Goal: Task Accomplishment & Management: Use online tool/utility

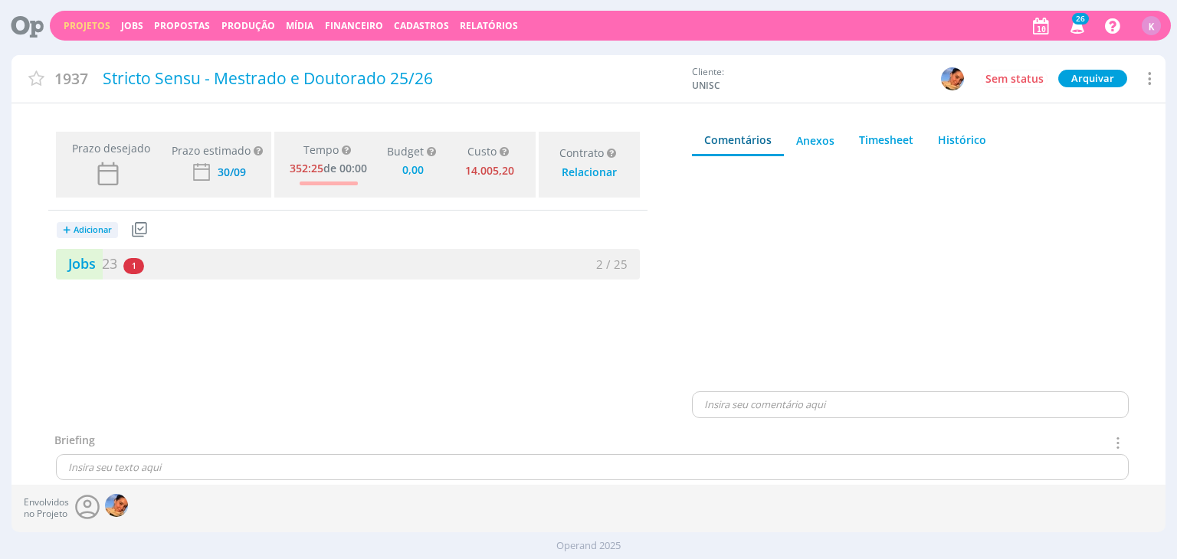
type input "0,00"
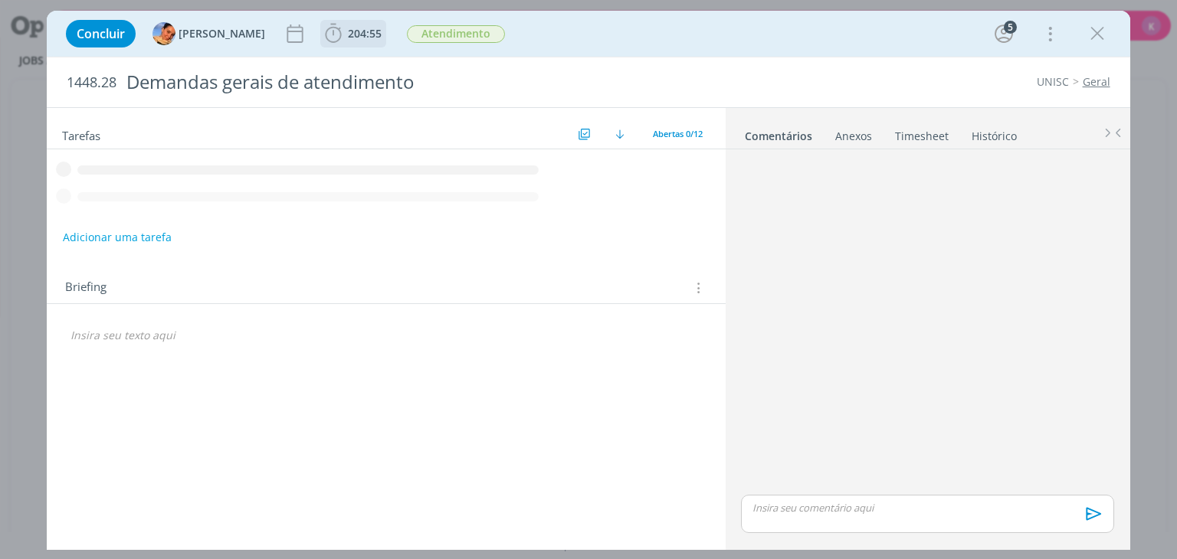
click at [352, 26] on span "204:55" at bounding box center [365, 33] width 34 height 15
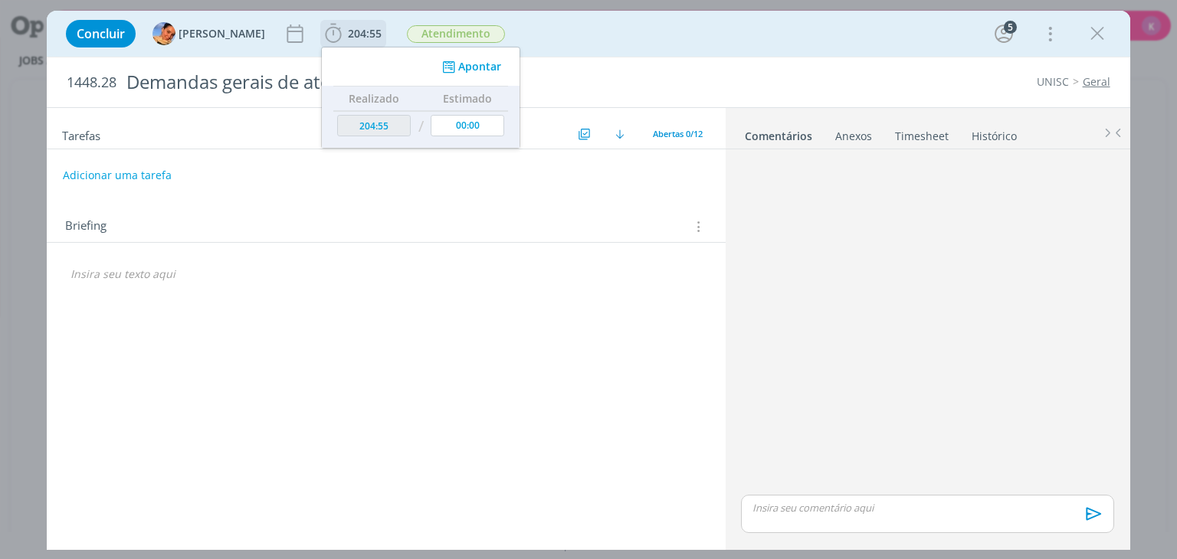
click at [469, 65] on button "Apontar" at bounding box center [470, 67] width 64 height 16
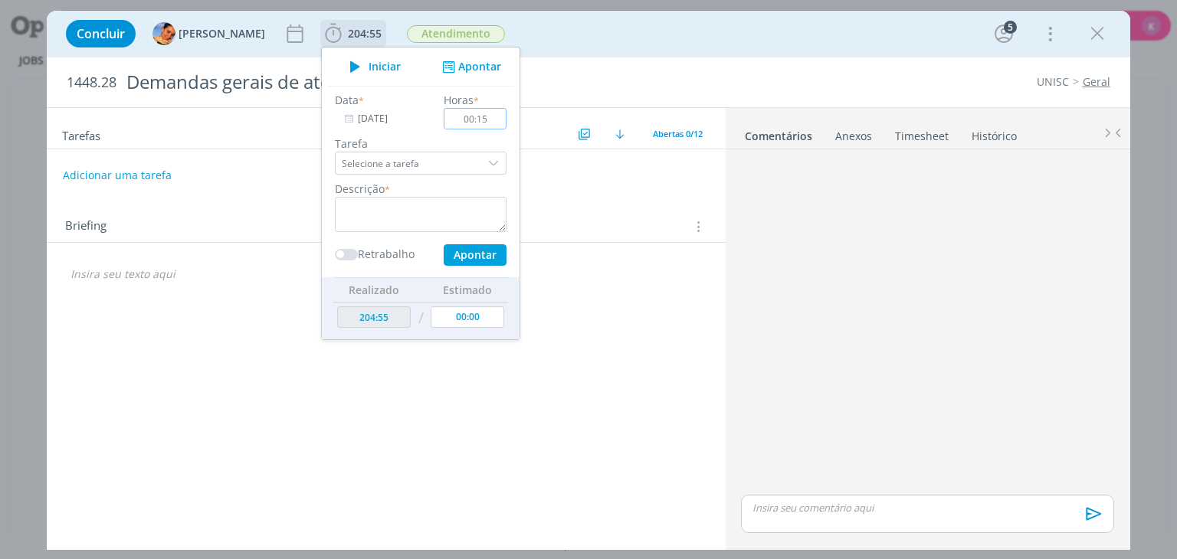
type input "00:15"
click at [421, 202] on textarea "dialog" at bounding box center [421, 214] width 172 height 35
type textarea "Envio de fontes de M&D"
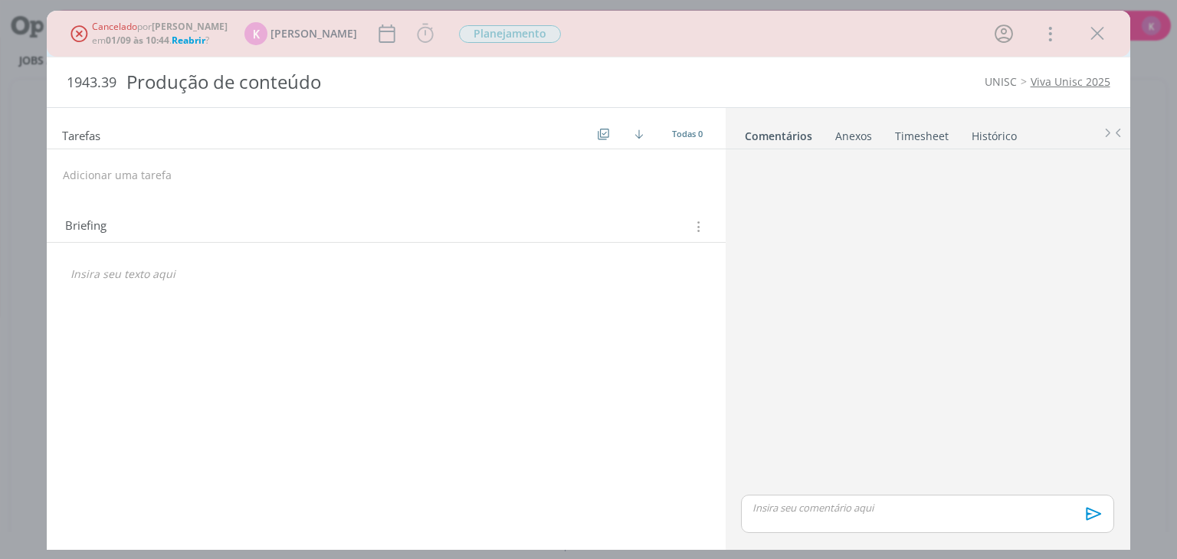
click at [1042, 77] on link "Viva Unisc 2025" at bounding box center [1070, 81] width 80 height 15
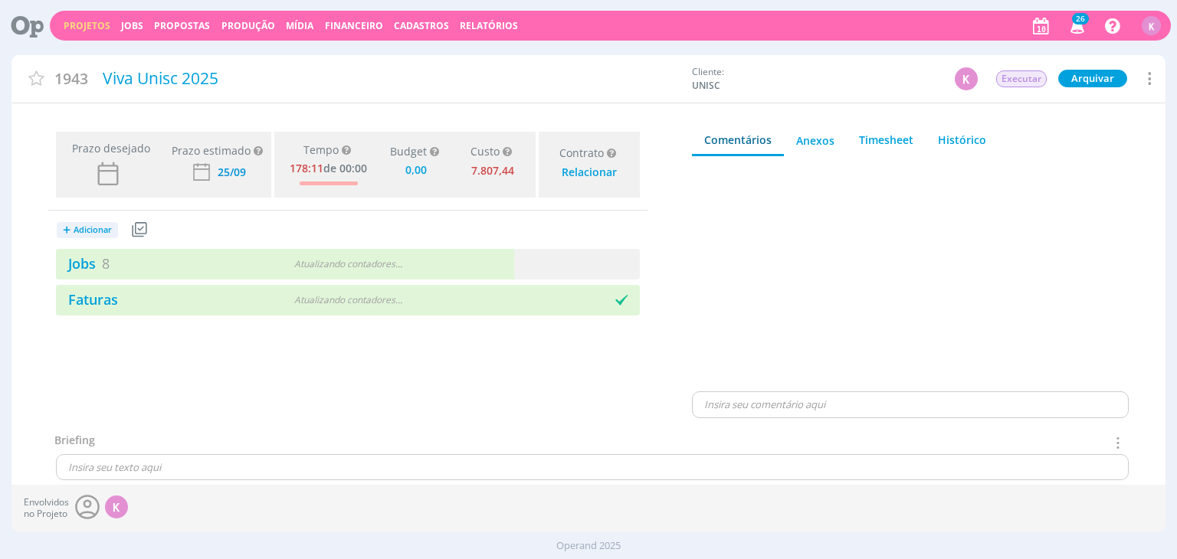
type input "0,00"
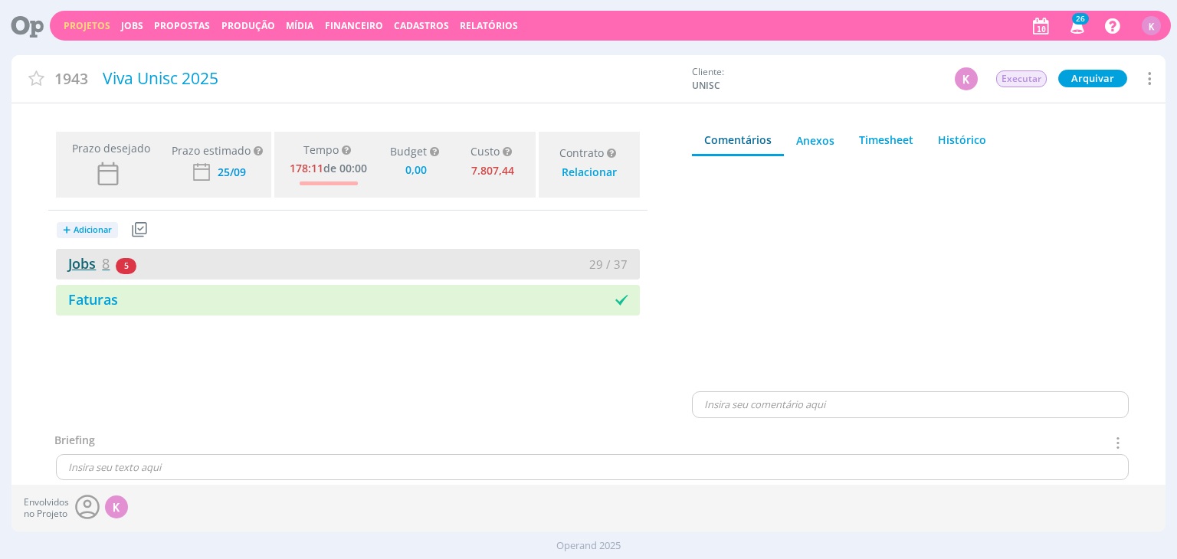
click at [93, 256] on link "Jobs 8" at bounding box center [83, 263] width 54 height 18
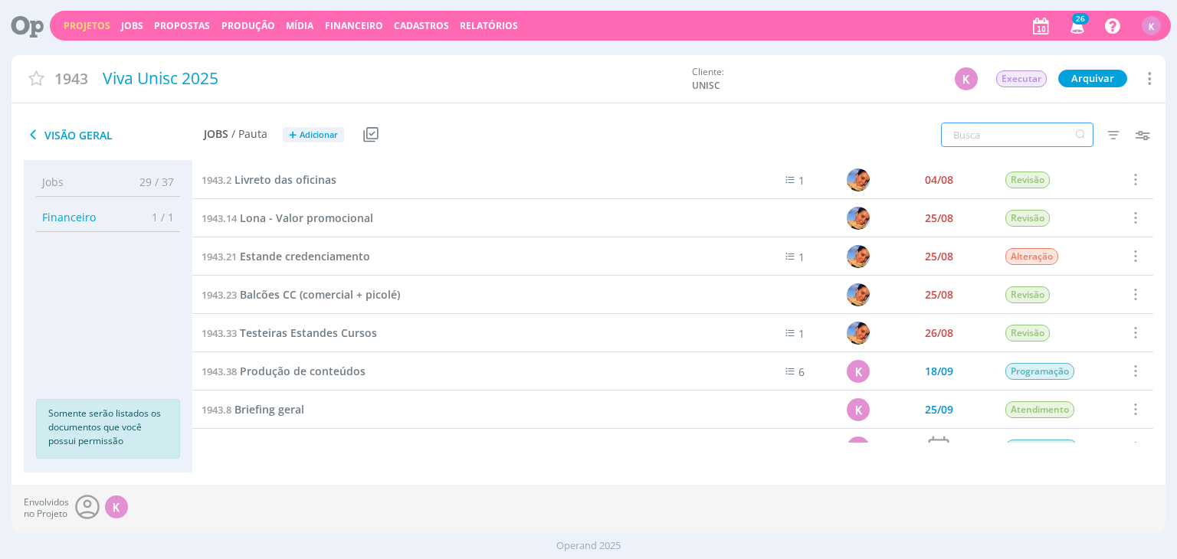
click at [991, 130] on input "text" at bounding box center [1017, 135] width 152 height 25
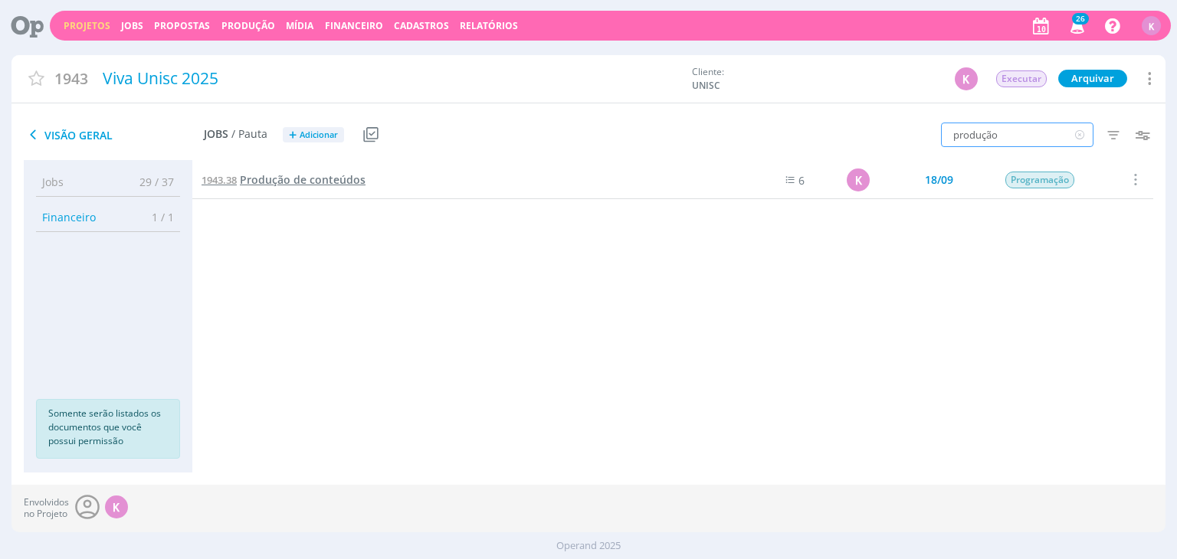
type input "produção"
click at [313, 182] on span "Produção de conteúdos" at bounding box center [303, 179] width 126 height 15
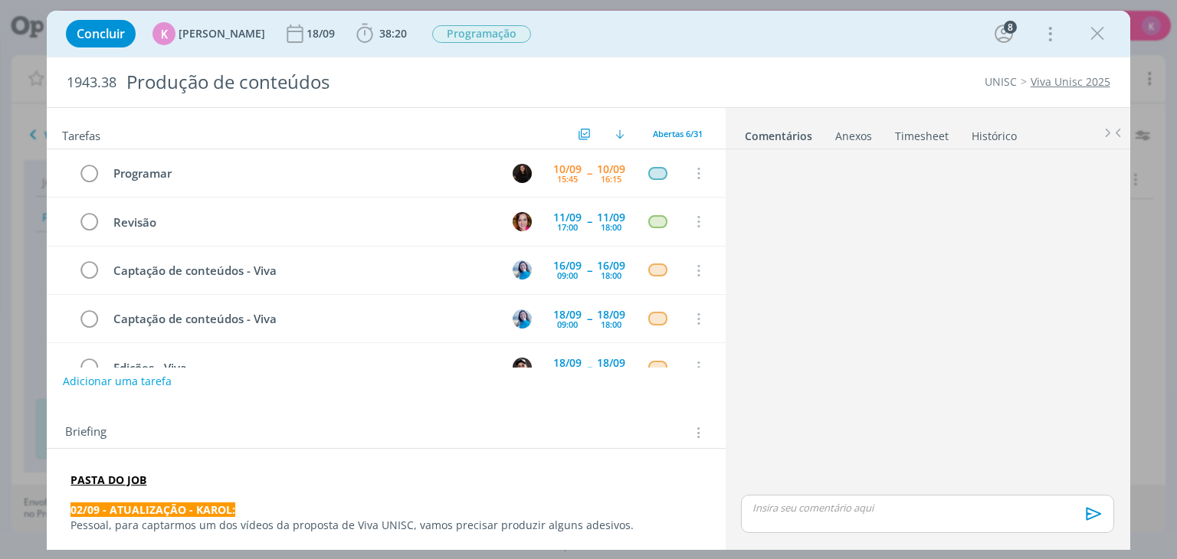
scroll to position [1489, 0]
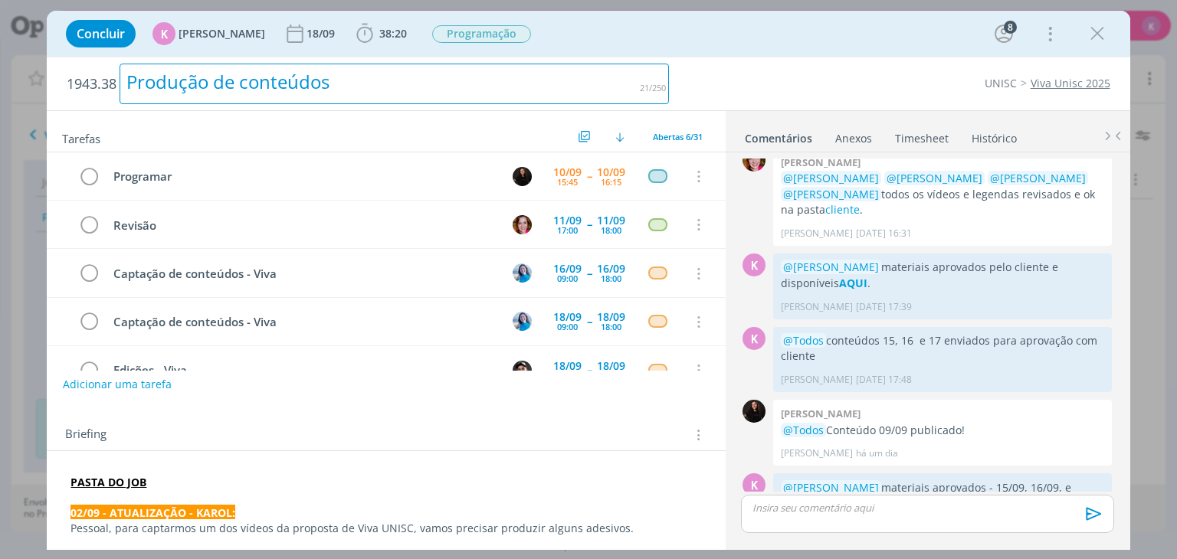
click at [629, 83] on div "Produção de conteúdos" at bounding box center [394, 84] width 549 height 41
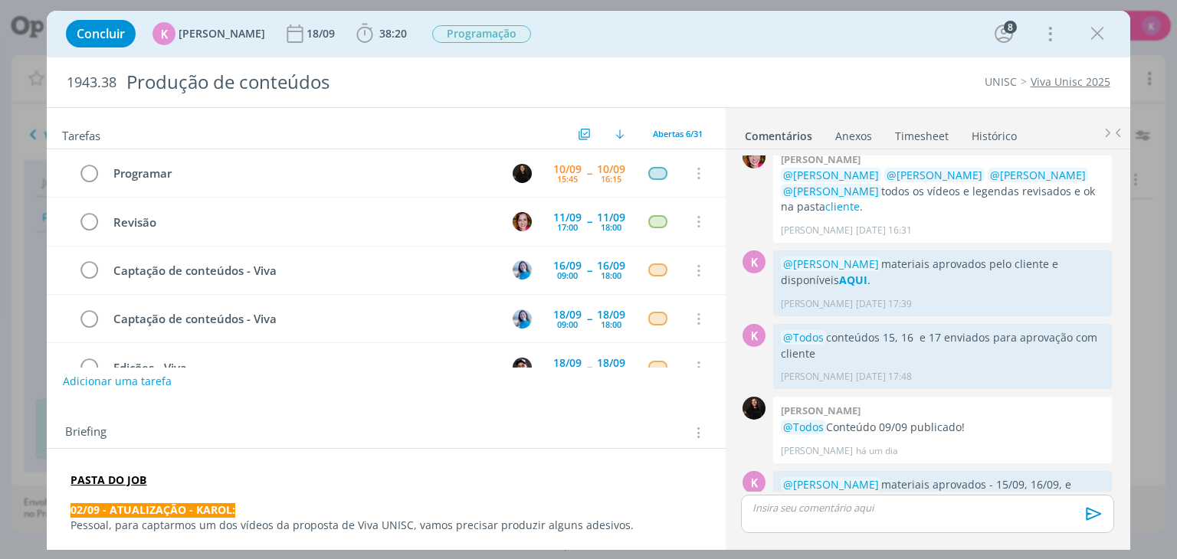
click at [434, 123] on div "Tarefas Usar Job de template Criar template a partir deste job Visualizar Templ…" at bounding box center [386, 128] width 678 height 41
click at [120, 384] on button "Adicionar uma tarefa" at bounding box center [116, 381] width 109 height 26
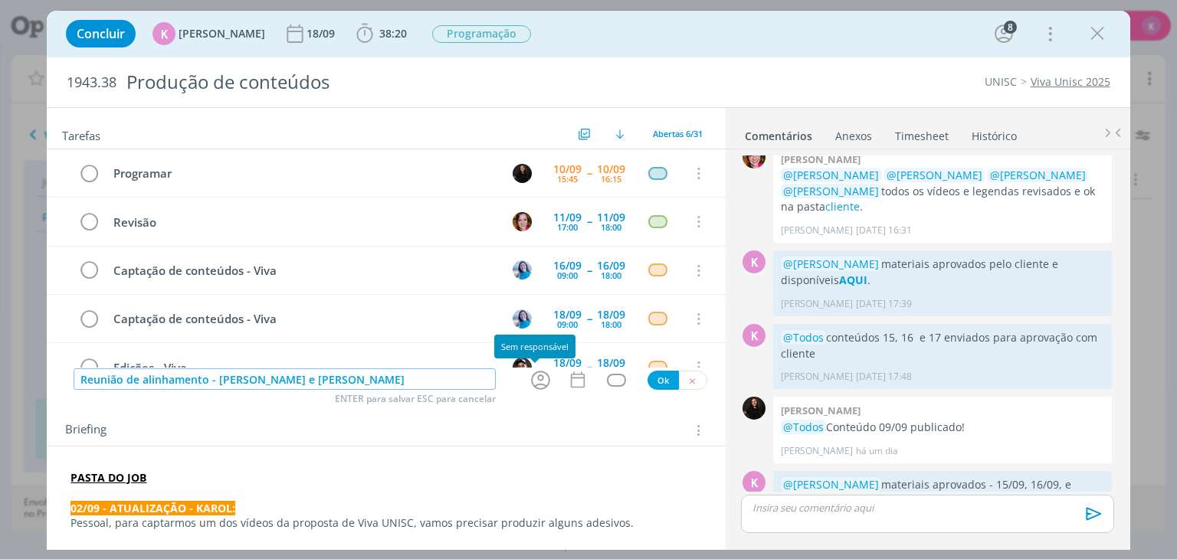
click at [533, 381] on icon "dialog" at bounding box center [541, 381] width 24 height 24
type input "Reunião de alinhamento - karol e Elisa"
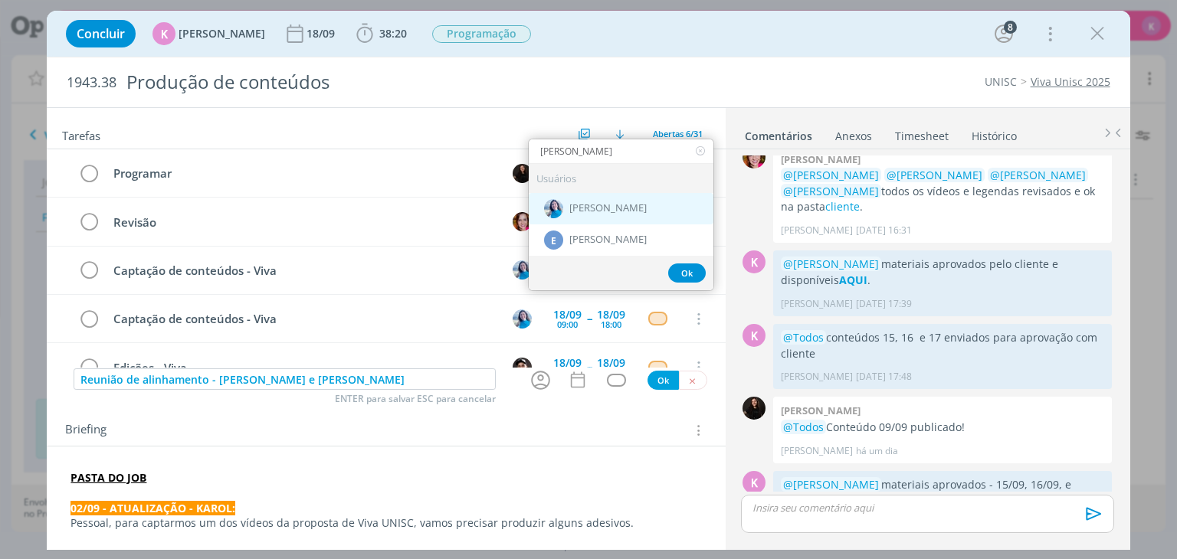
type input "elisa"
click at [607, 203] on span "[PERSON_NAME]" at bounding box center [607, 208] width 77 height 12
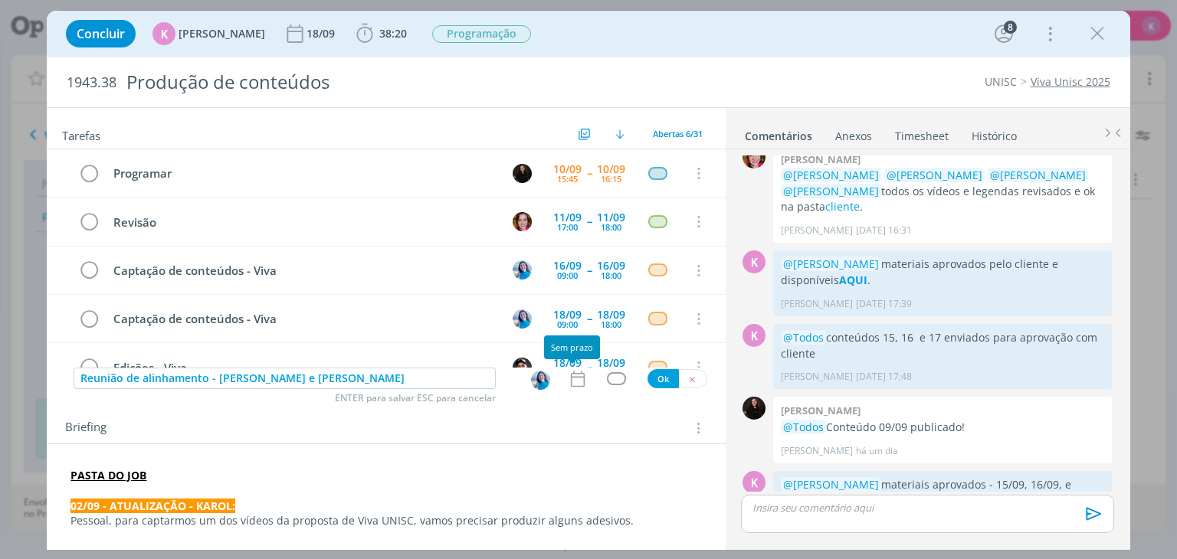
click at [568, 377] on icon "dialog" at bounding box center [578, 379] width 20 height 20
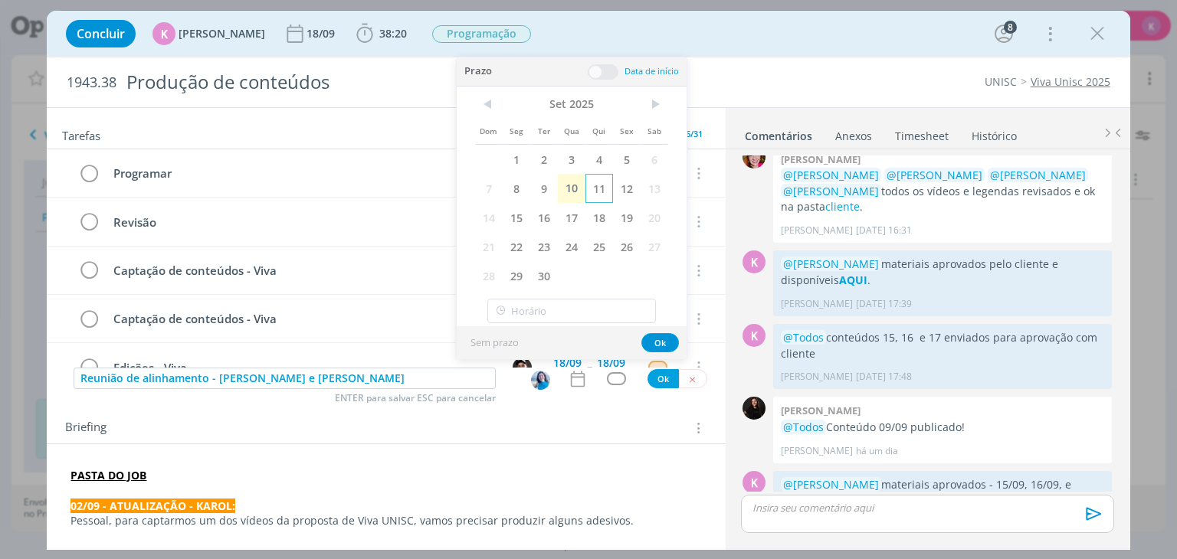
click at [594, 182] on span "11" at bounding box center [599, 188] width 28 height 29
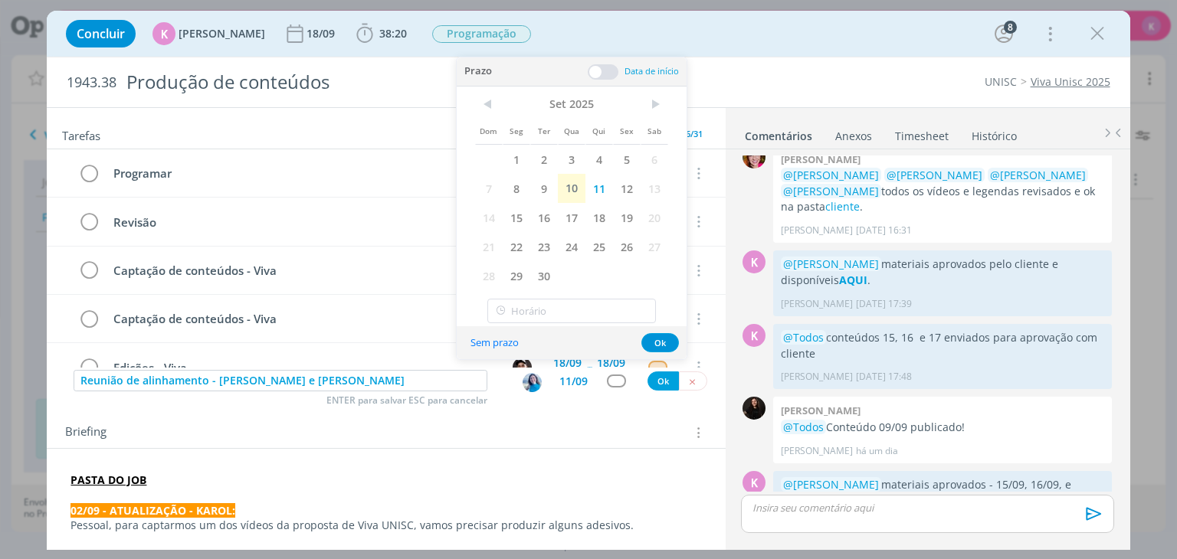
click at [607, 84] on div "Prazo Data de início" at bounding box center [572, 71] width 230 height 29
click at [605, 72] on span at bounding box center [603, 71] width 31 height 15
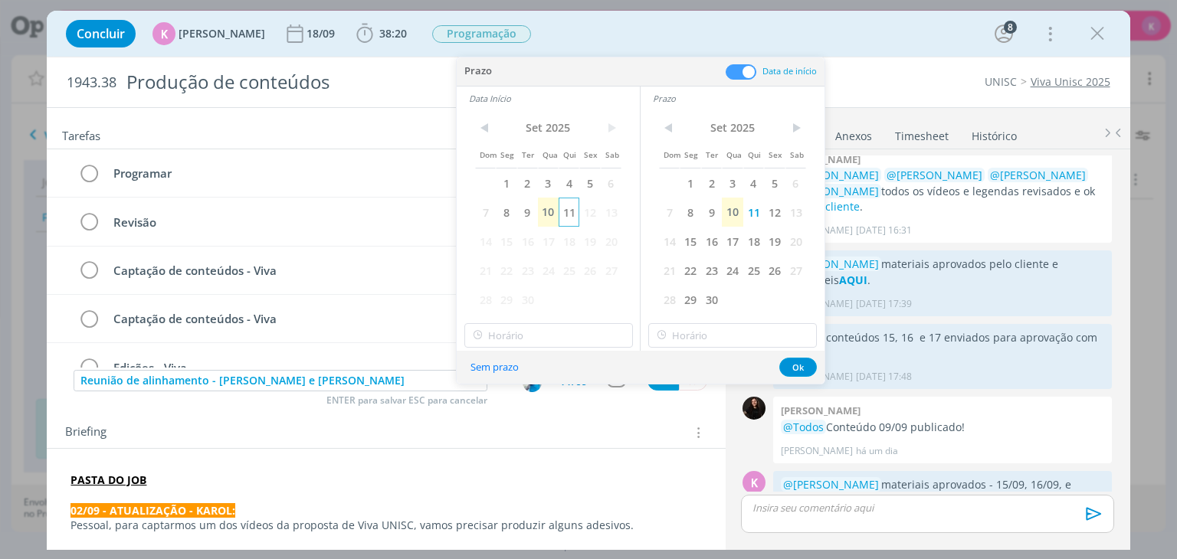
click at [573, 211] on span "11" at bounding box center [569, 212] width 21 height 29
click at [531, 332] on input "13:00" at bounding box center [548, 335] width 169 height 25
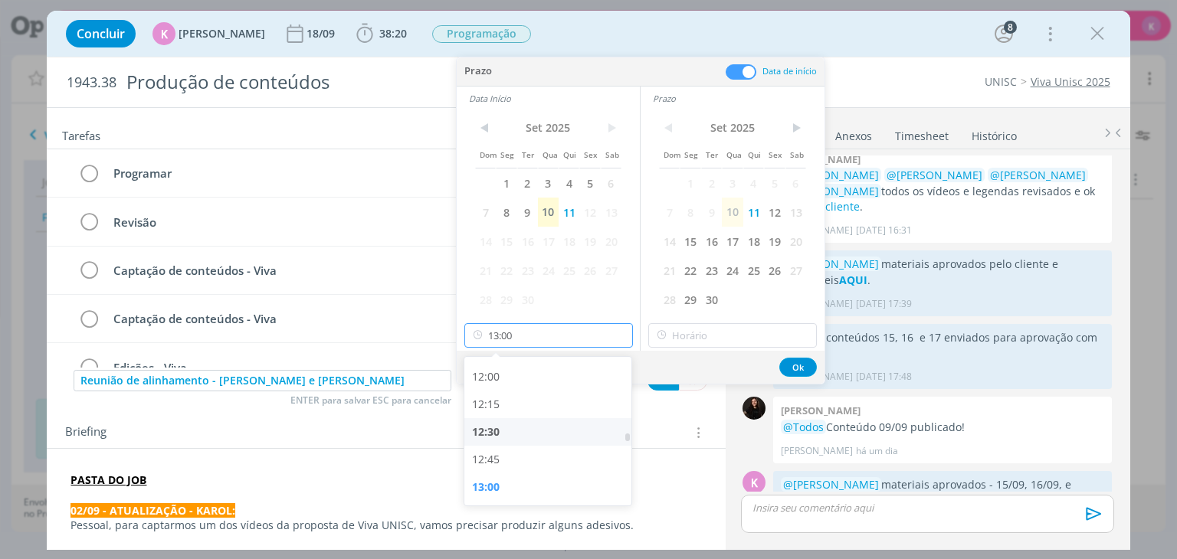
scroll to position [1394, 0]
drag, startPoint x: 508, startPoint y: 461, endPoint x: 549, endPoint y: 431, distance: 50.4
click at [509, 460] on div "13:30" at bounding box center [550, 466] width 172 height 28
type input "13:30"
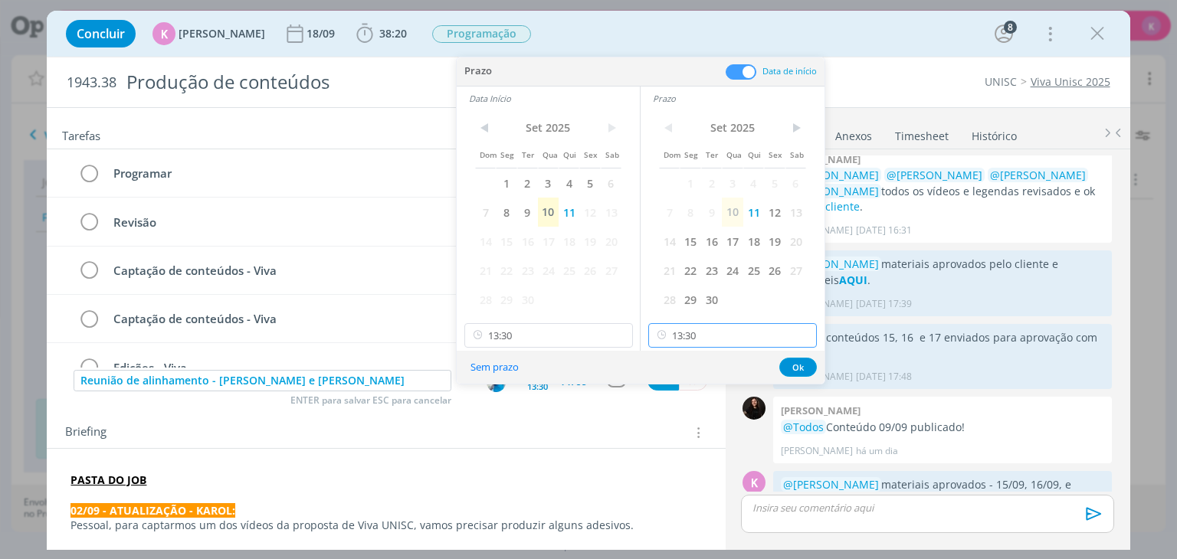
click at [703, 336] on input "13:30" at bounding box center [732, 335] width 169 height 25
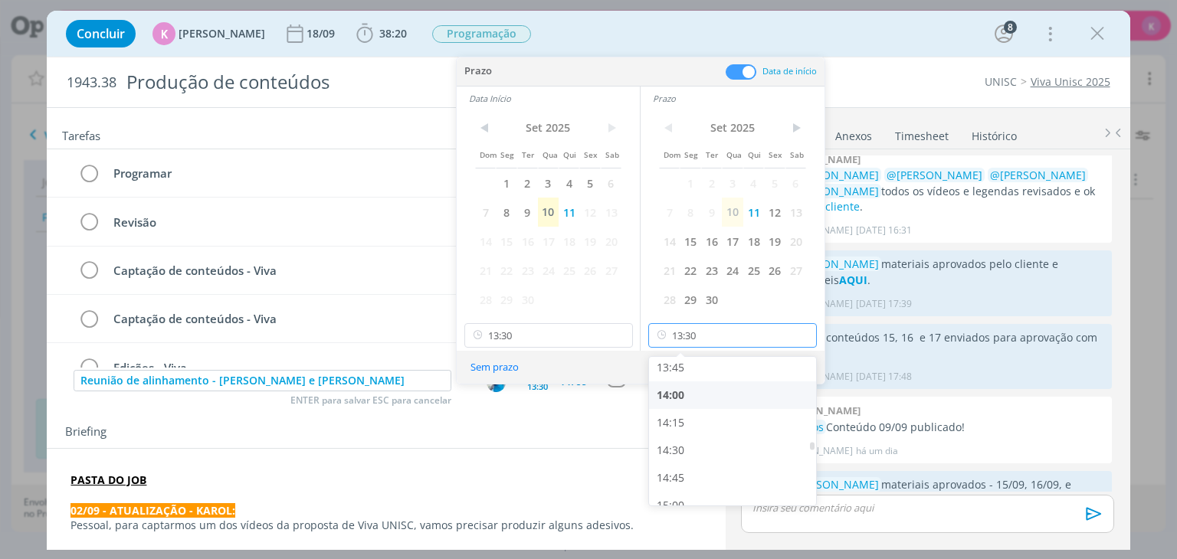
scroll to position [1526, 0]
click at [699, 444] on div "14:30" at bounding box center [735, 445] width 172 height 28
type input "14:30"
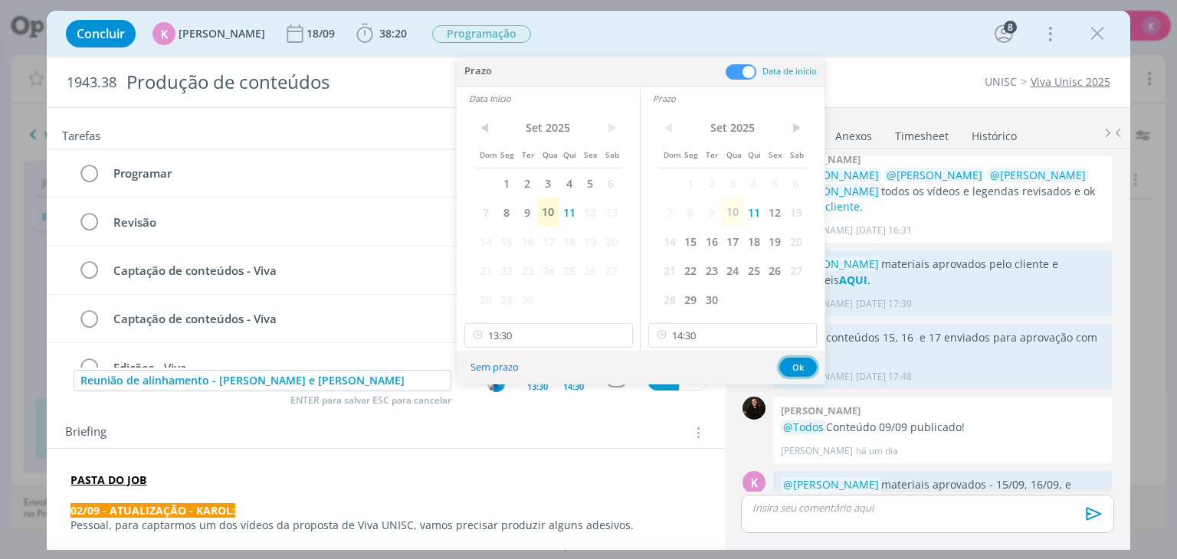
click at [791, 360] on button "Ok" at bounding box center [798, 367] width 38 height 19
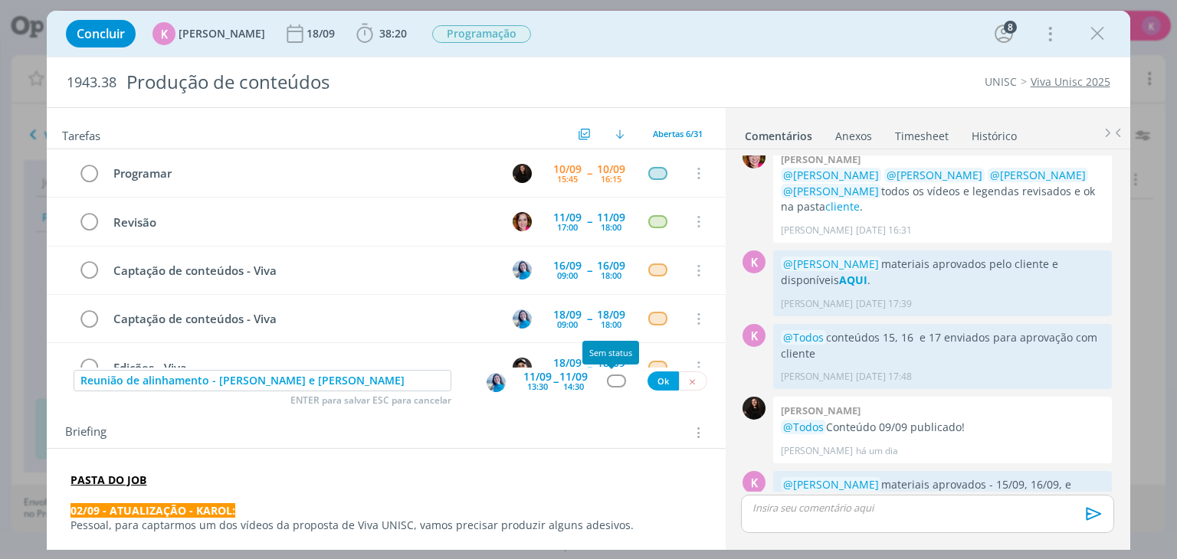
click at [614, 382] on div "dialog" at bounding box center [616, 381] width 19 height 13
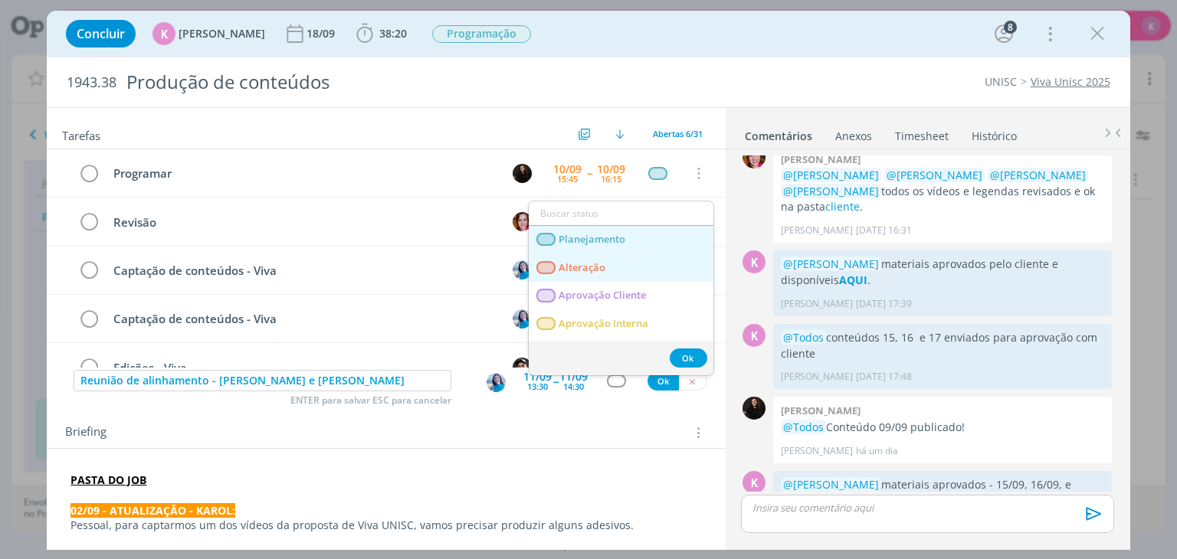
click at [626, 243] on link "Planejamento" at bounding box center [621, 240] width 185 height 28
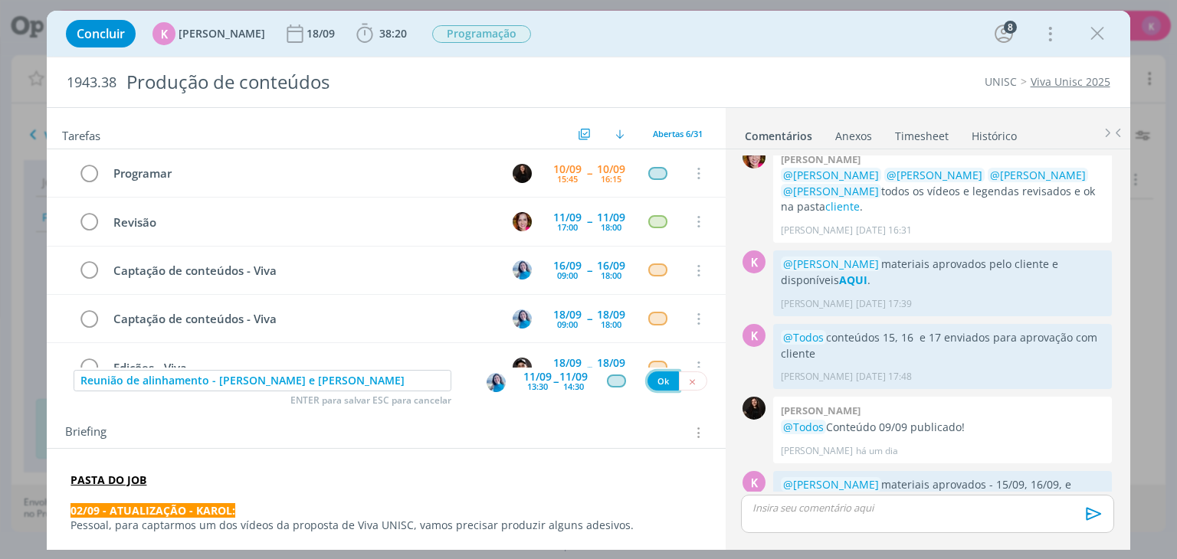
drag, startPoint x: 659, startPoint y: 380, endPoint x: 285, endPoint y: 454, distance: 381.2
click at [659, 379] on button "Ok" at bounding box center [662, 381] width 31 height 19
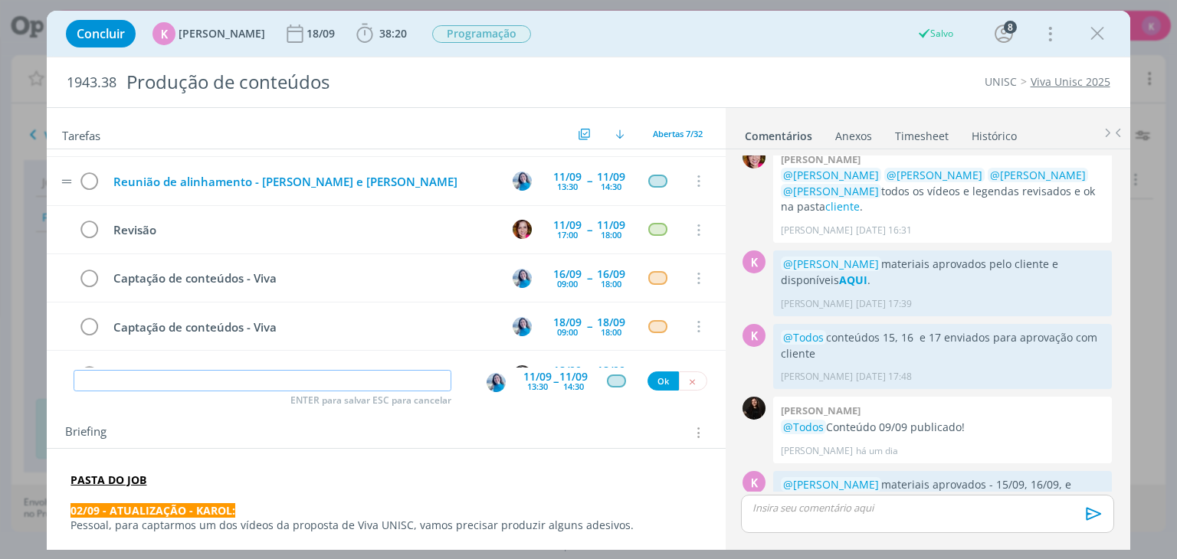
scroll to position [0, 0]
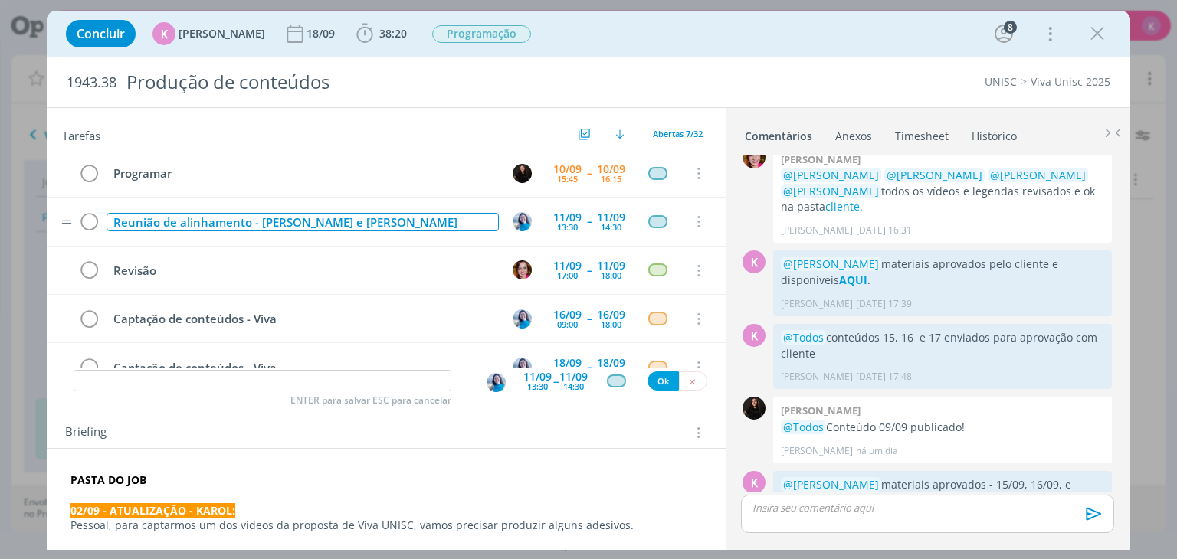
click at [218, 218] on div "Reunião de alinhamento - karol e Elisa" at bounding box center [302, 222] width 392 height 19
copy div "Reunião de alinhamento - karol e Elisa"
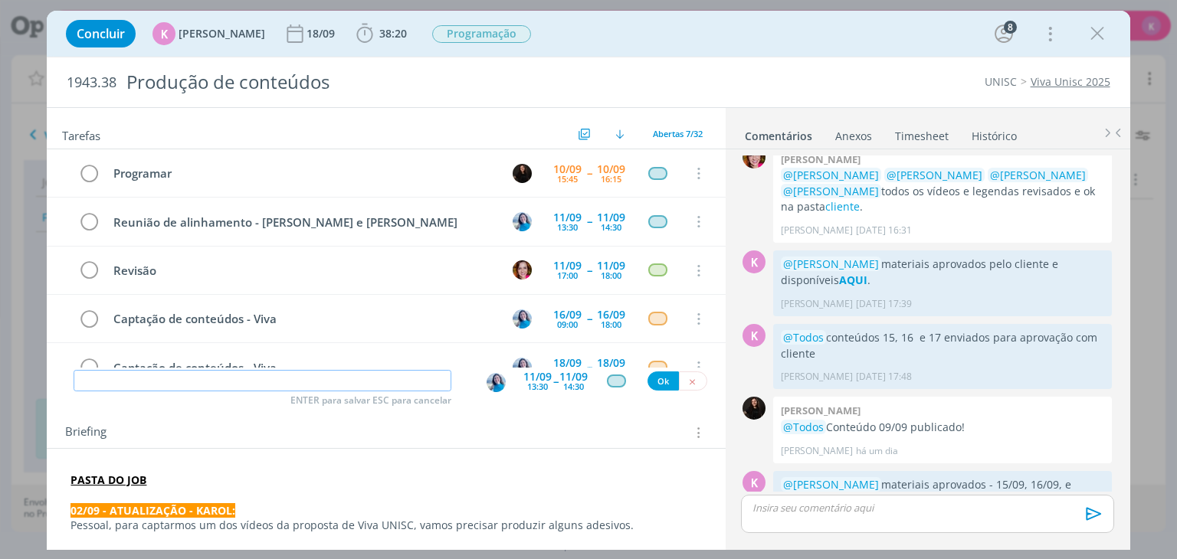
click at [230, 371] on input "dialog" at bounding box center [263, 380] width 378 height 21
paste input "Reunião de alinhamento - karol e Elisa"
click at [490, 387] on img "dialog" at bounding box center [496, 382] width 19 height 19
type input "Reunião de alinhamento - karol e Elisa"
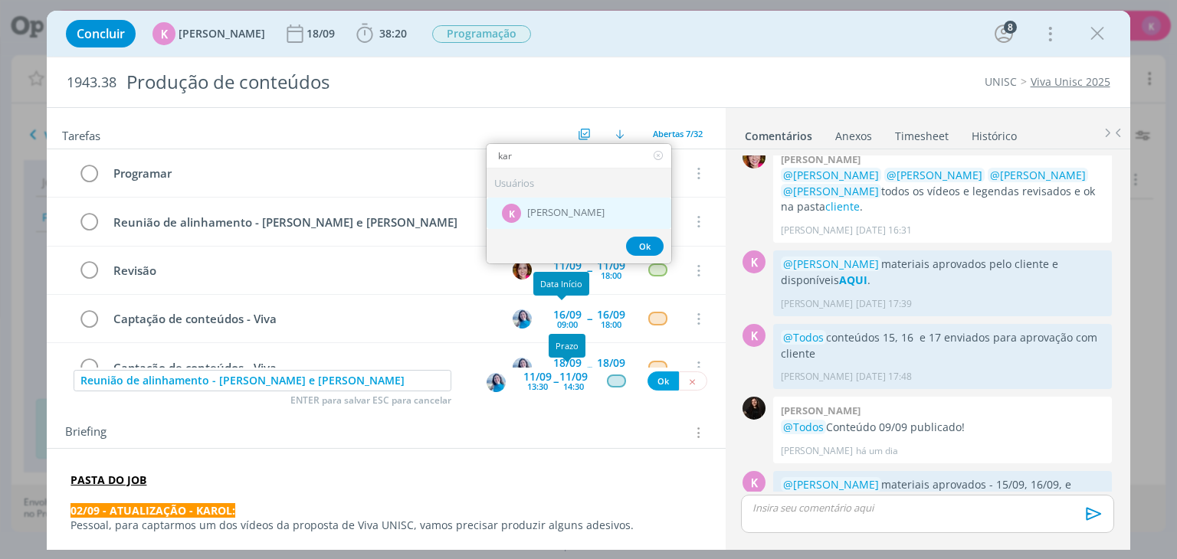
type input "kar"
click at [574, 202] on div "K Karoline Arend" at bounding box center [579, 212] width 185 height 31
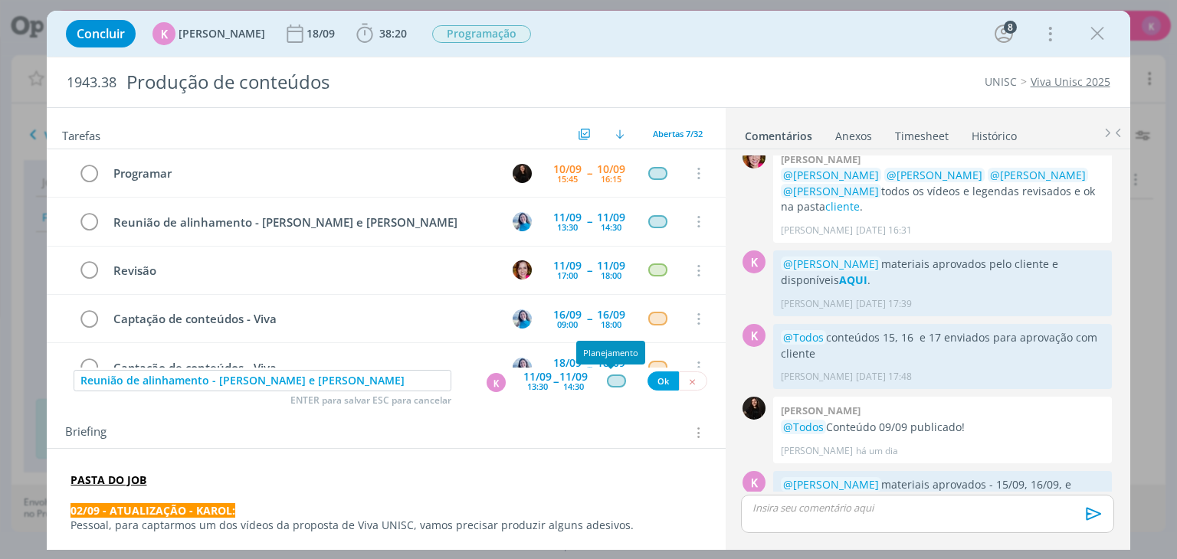
click at [614, 381] on div "dialog" at bounding box center [616, 381] width 19 height 13
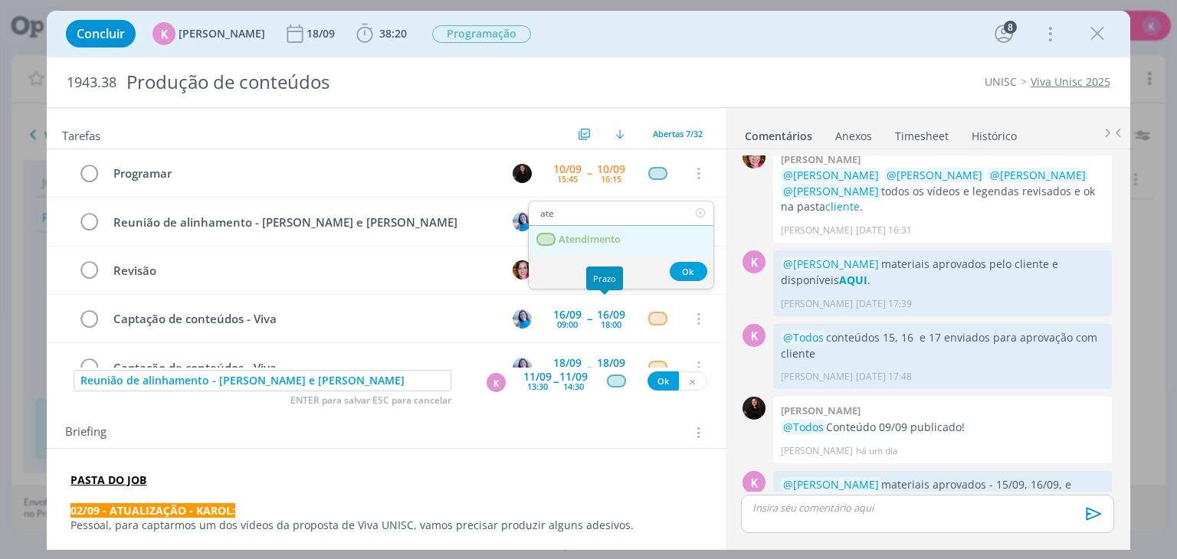
type input "ate"
click at [619, 234] on span "Atendimento" at bounding box center [590, 240] width 62 height 12
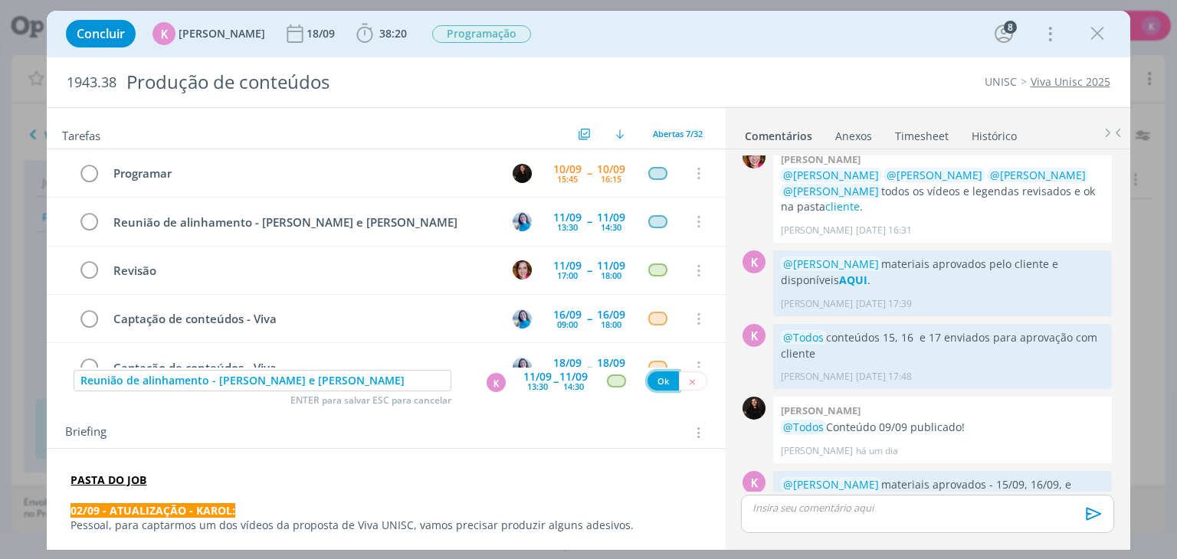
click at [651, 381] on button "Ok" at bounding box center [662, 381] width 31 height 19
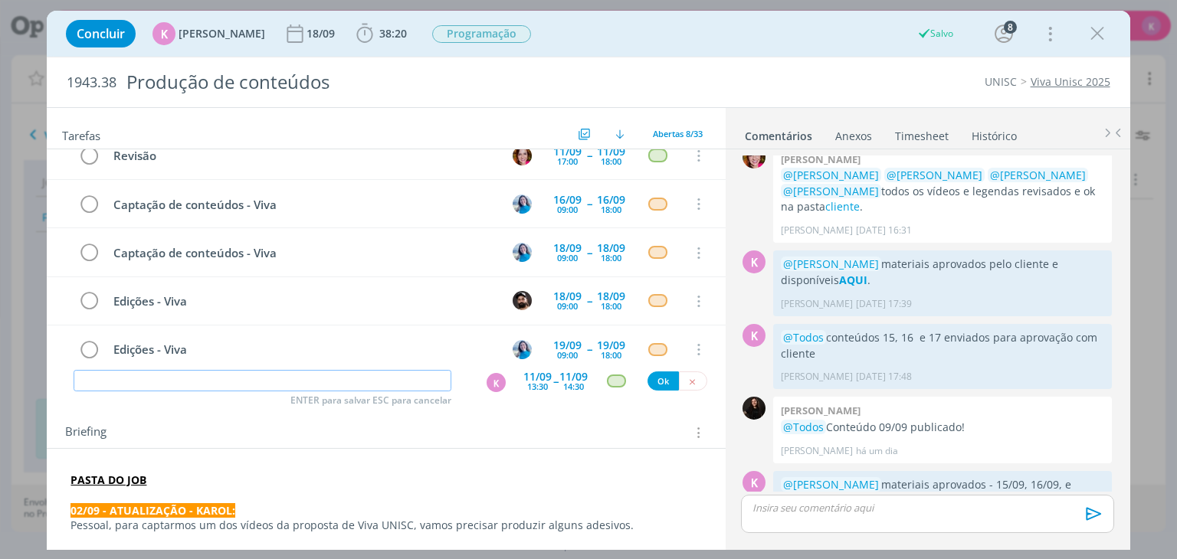
scroll to position [177, 0]
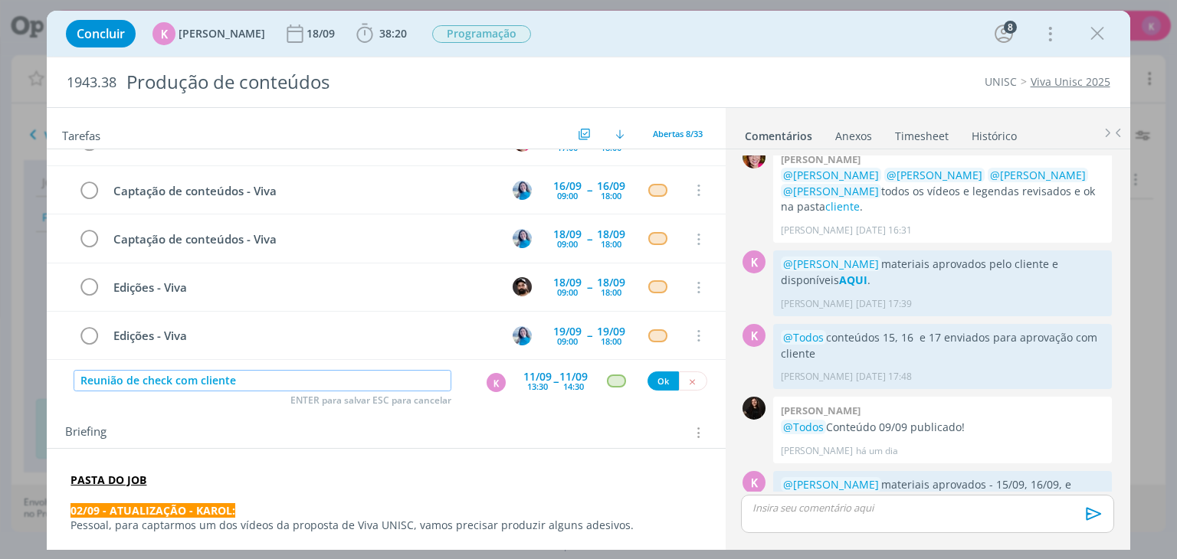
type input "Reunião de check com cliente"
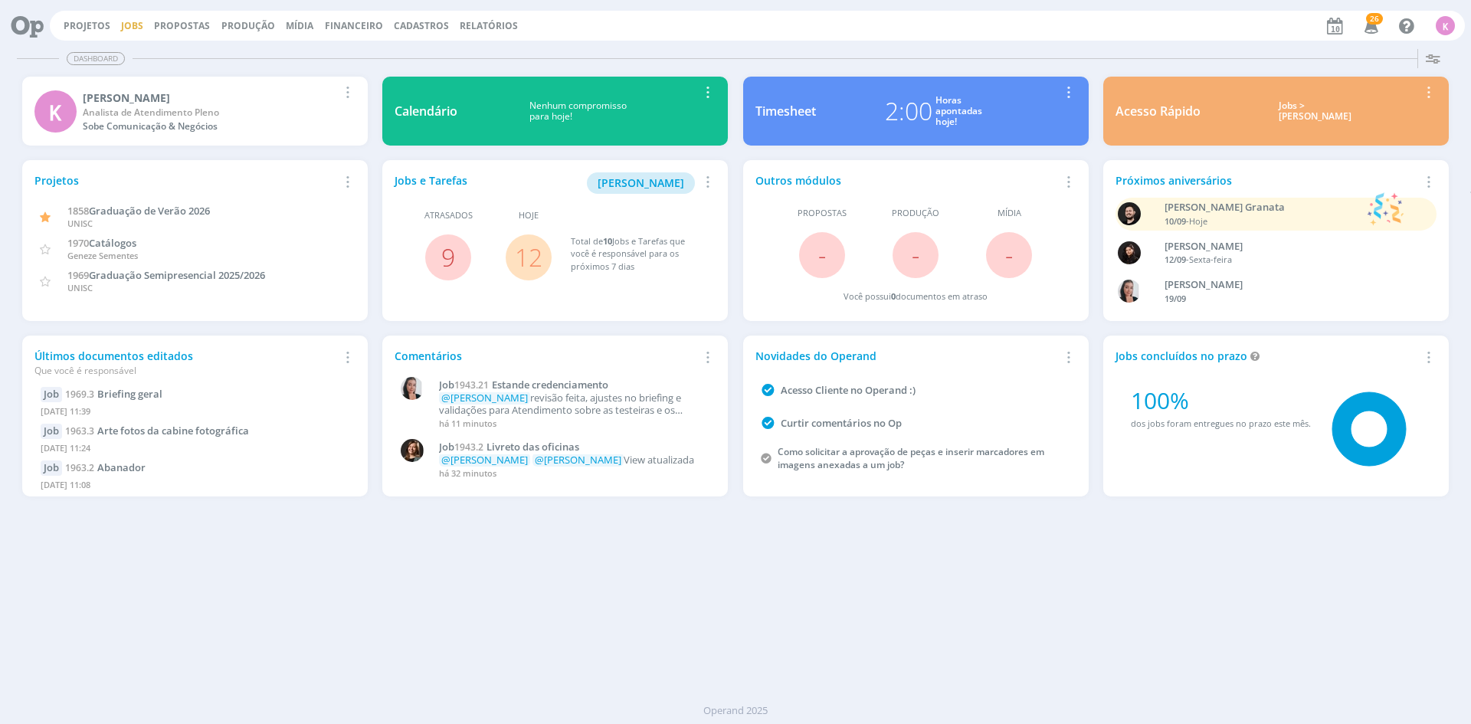
click at [129, 30] on link "Jobs" at bounding box center [132, 25] width 22 height 13
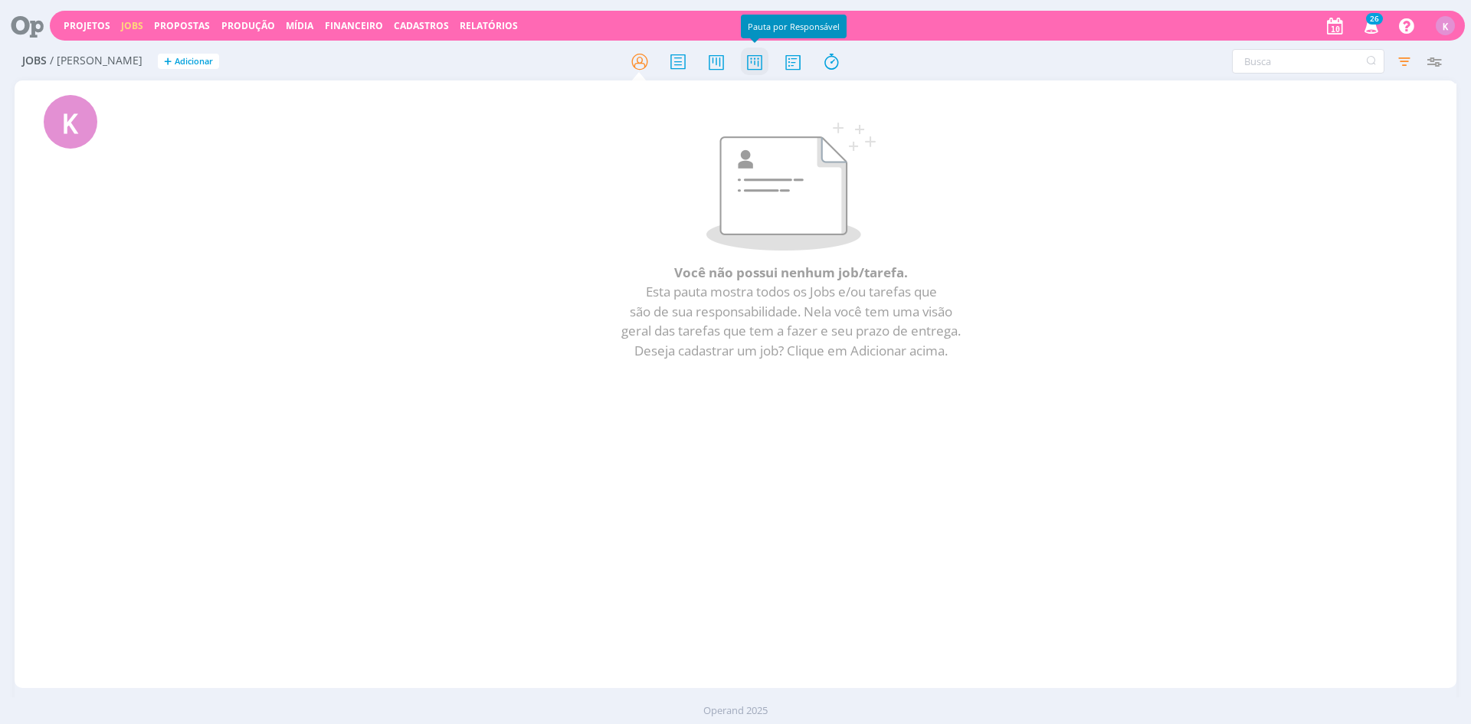
click at [749, 66] on icon at bounding box center [755, 62] width 28 height 30
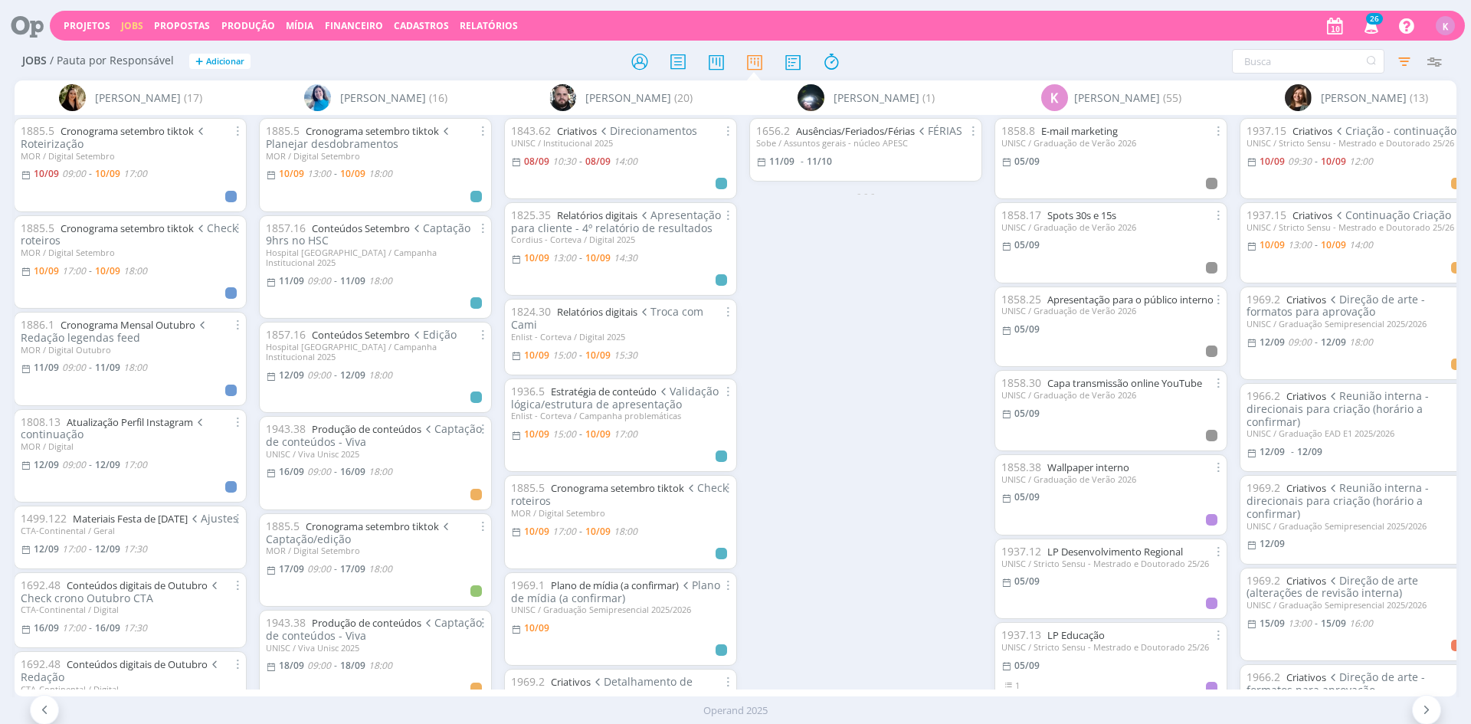
scroll to position [0, 1434]
